Goal: Check status

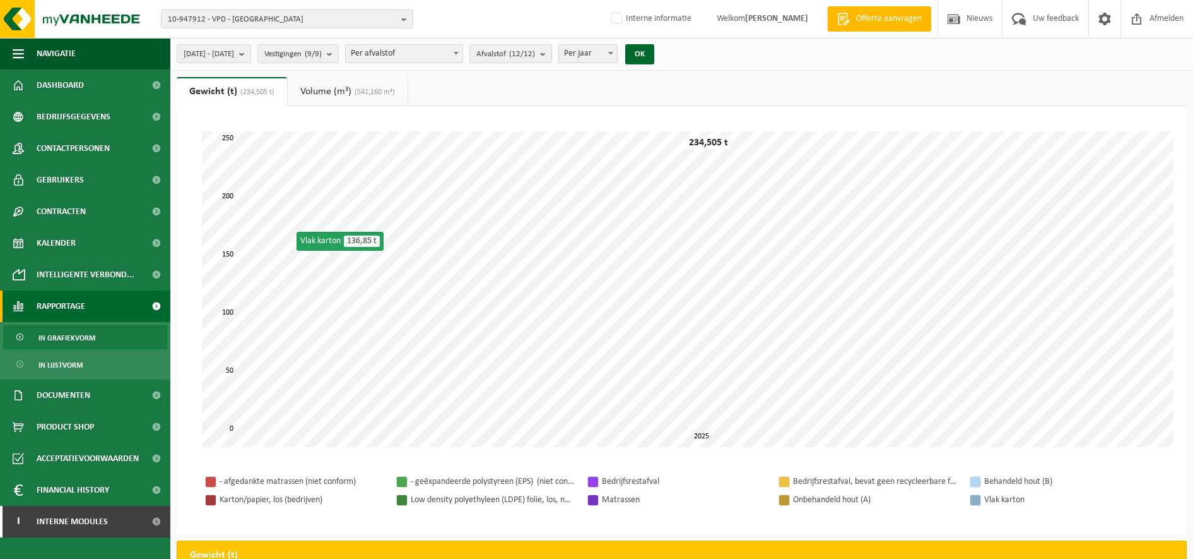
select select "3"
click at [328, 18] on span "10-947912 - VPD - [GEOGRAPHIC_DATA]" at bounding box center [282, 19] width 228 height 19
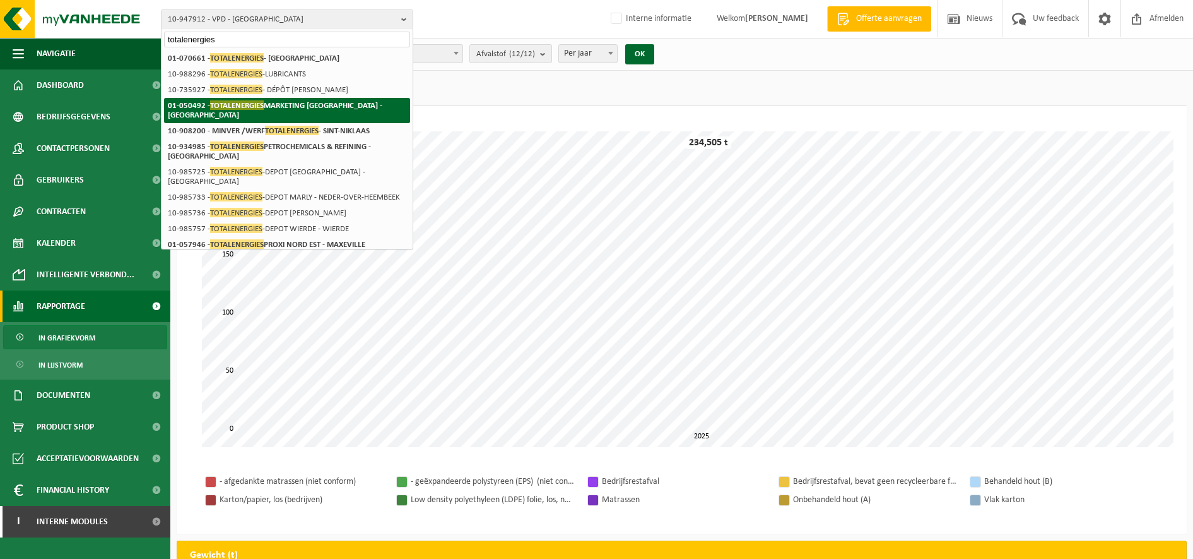
type input "totalenergies"
click at [308, 100] on li "01-050492 - TOTALENERGIES MARKETING [GEOGRAPHIC_DATA] - [GEOGRAPHIC_DATA]" at bounding box center [287, 110] width 246 height 25
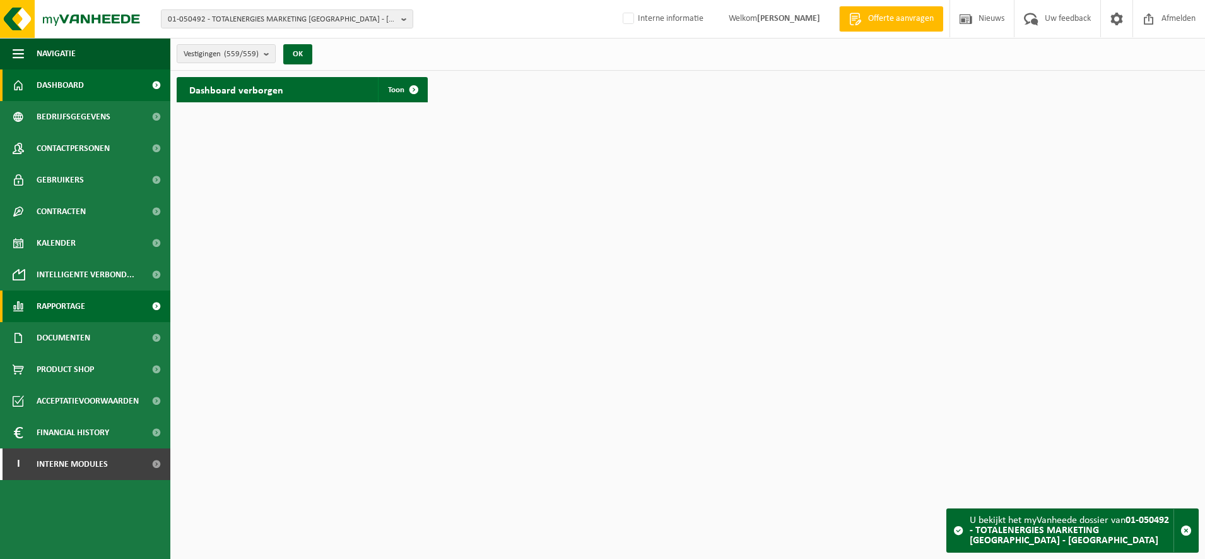
click at [98, 314] on link "Rapportage" at bounding box center [85, 306] width 170 height 32
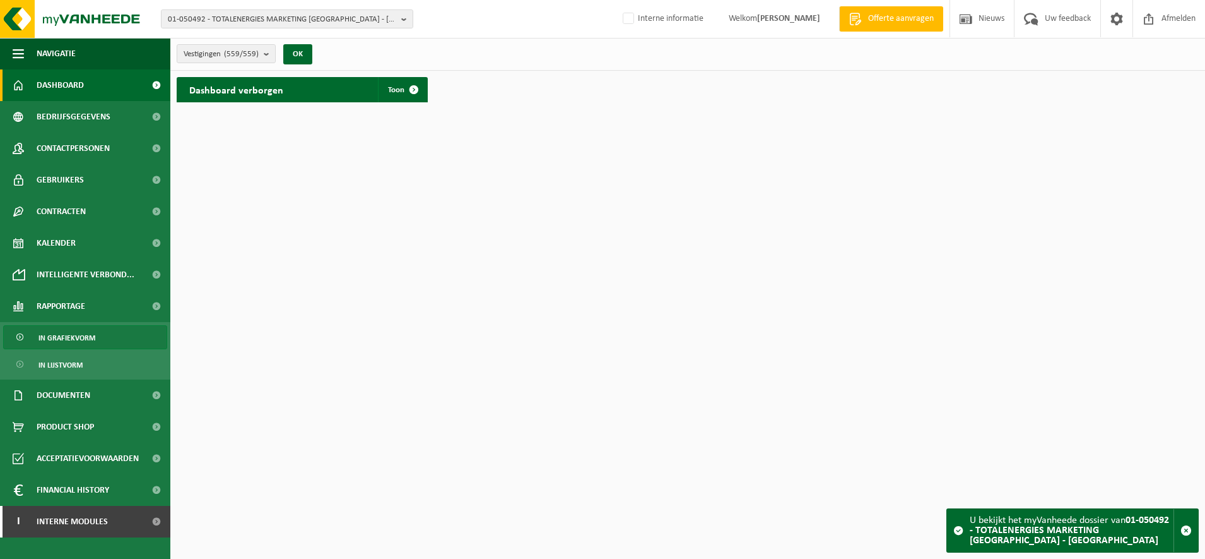
click at [98, 344] on link "In grafiekvorm" at bounding box center [85, 337] width 164 height 24
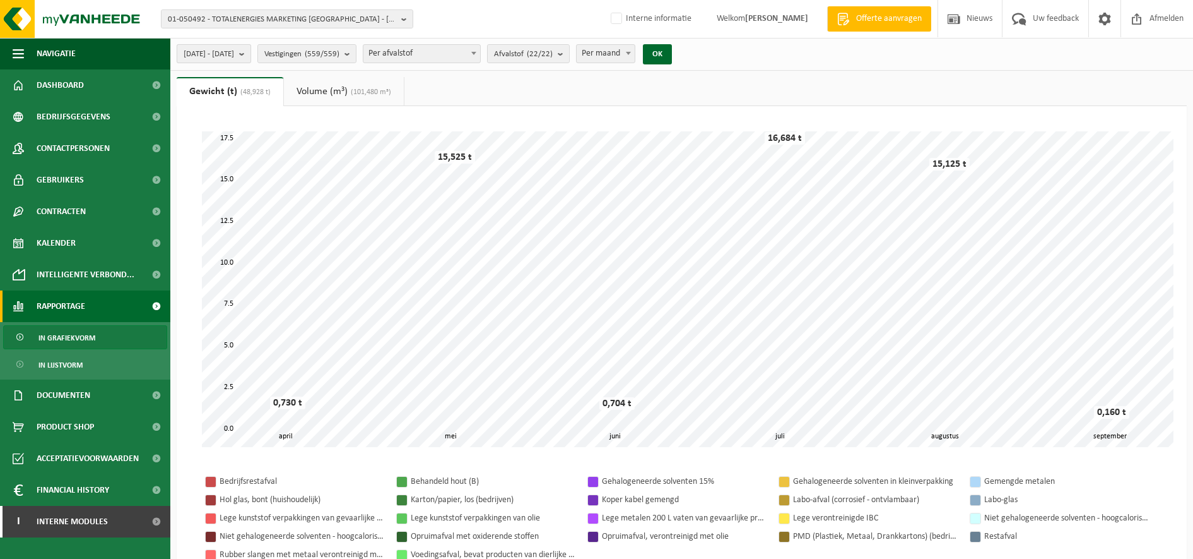
click at [212, 53] on span "[DATE] - [DATE]" at bounding box center [209, 54] width 50 height 19
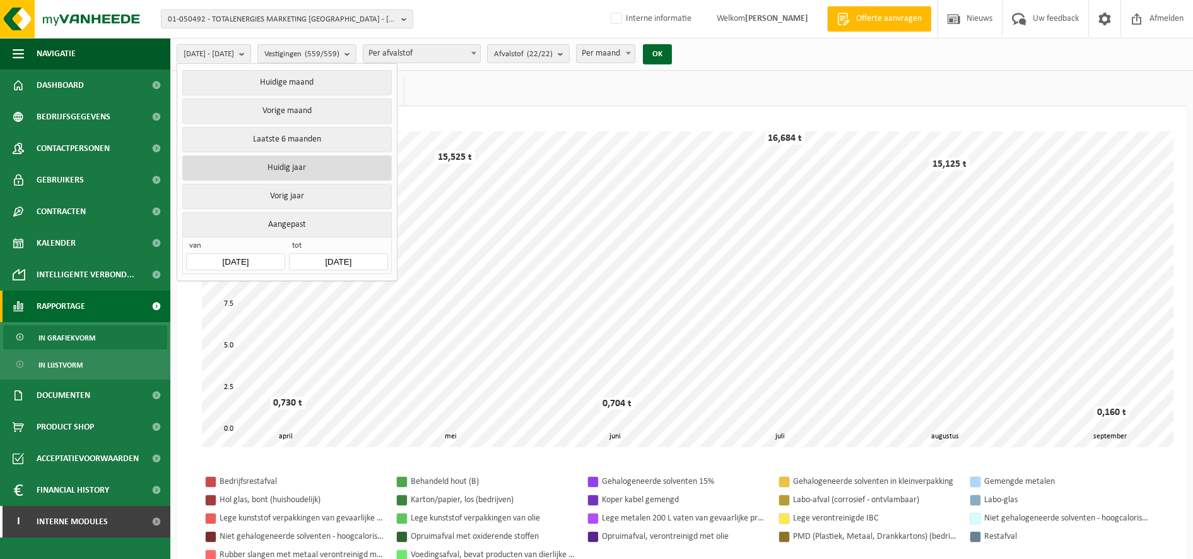
click at [272, 165] on button "Huidig jaar" at bounding box center [286, 167] width 209 height 25
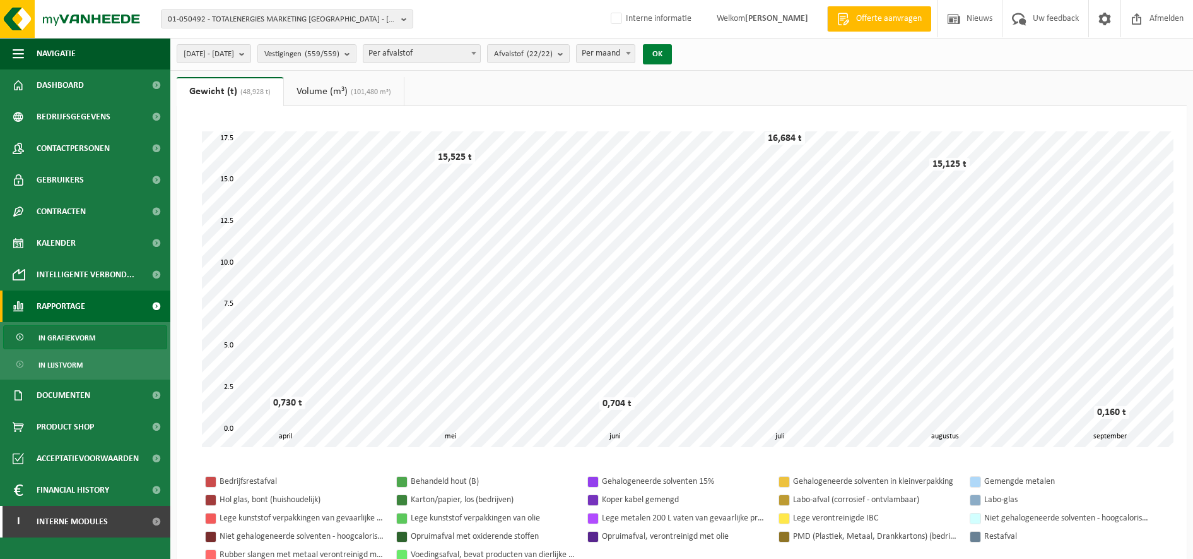
click at [672, 57] on button "OK" at bounding box center [657, 54] width 29 height 20
